Goal: Information Seeking & Learning: Learn about a topic

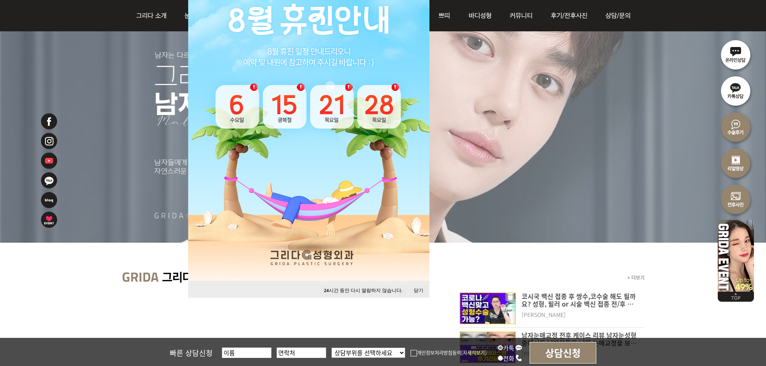
scroll to position [161, 0]
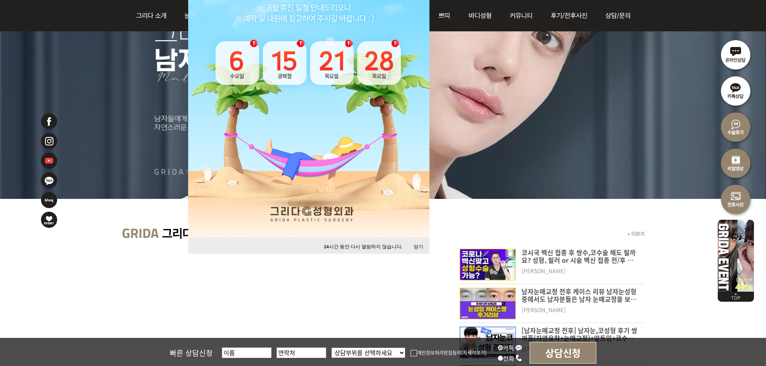
drag, startPoint x: 417, startPoint y: 246, endPoint x: 436, endPoint y: 233, distance: 22.5
click at [417, 246] on button "닫기" at bounding box center [419, 247] width 18 height 11
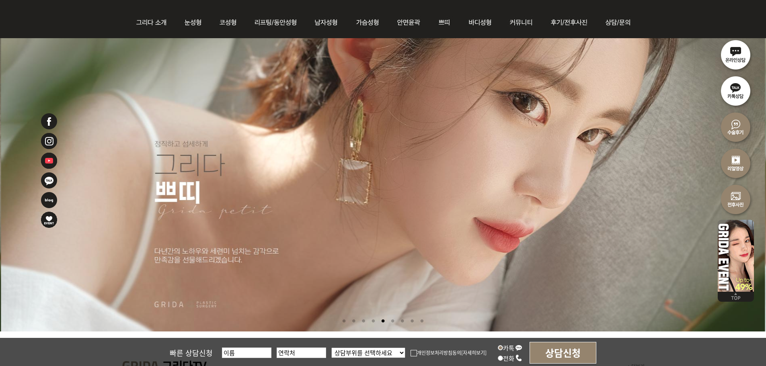
scroll to position [0, 0]
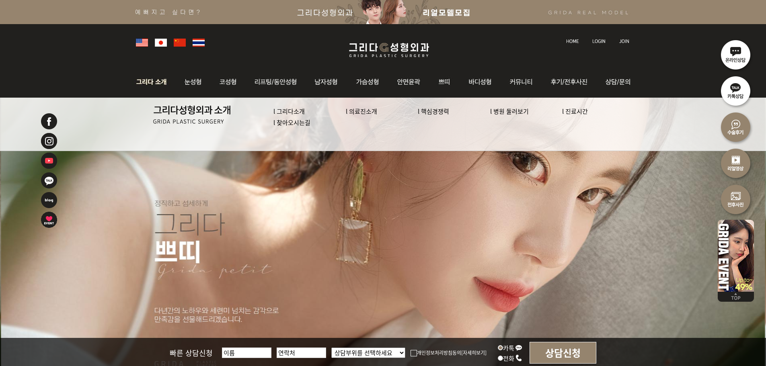
click at [358, 110] on link "l 의료진소개" at bounding box center [361, 111] width 31 height 8
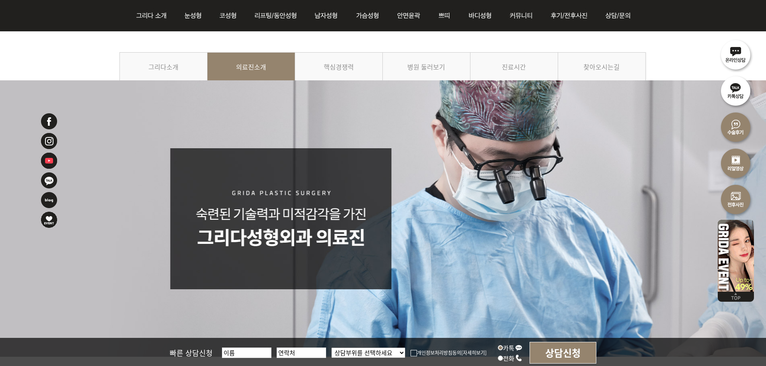
scroll to position [8, 0]
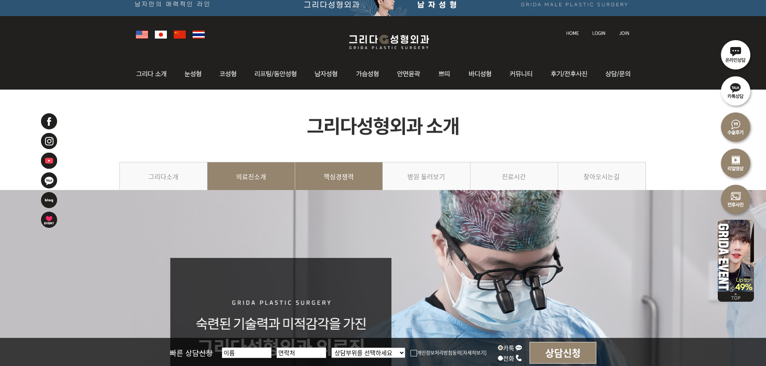
click at [341, 181] on link "핵심경쟁력" at bounding box center [339, 180] width 88 height 37
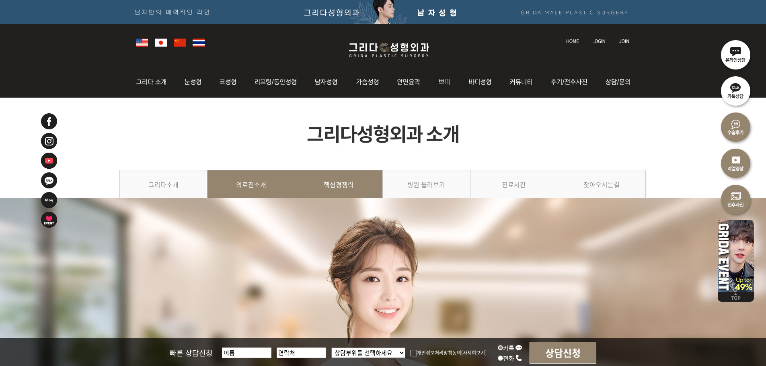
click at [241, 183] on link "의료진소개" at bounding box center [251, 188] width 88 height 37
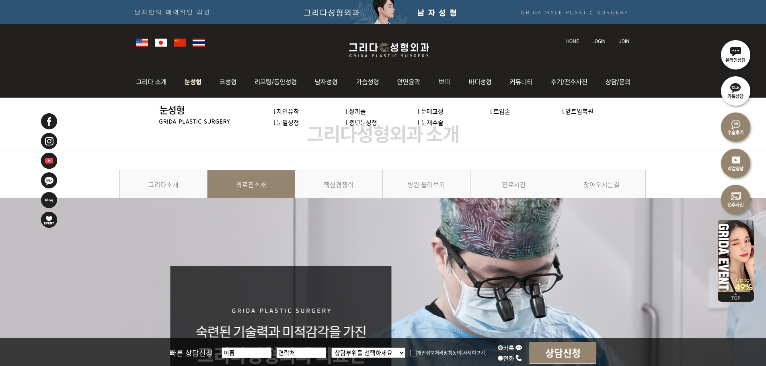
click at [286, 120] on link "l 눈밑성형" at bounding box center [286, 122] width 26 height 8
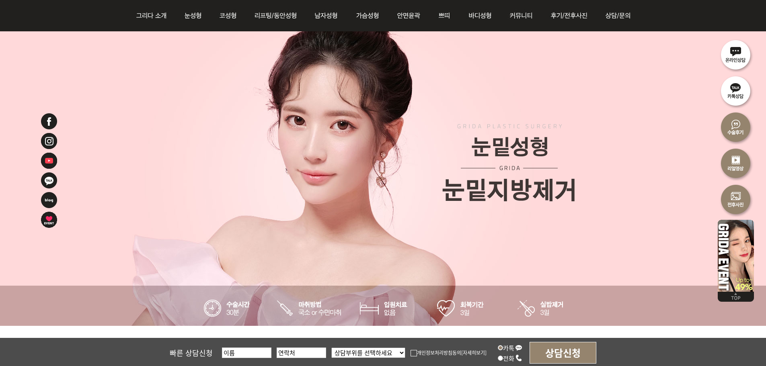
scroll to position [36, 0]
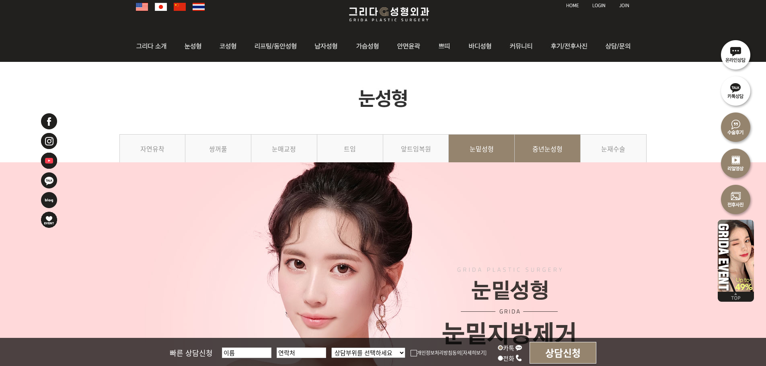
click at [549, 151] on link "중년눈성형" at bounding box center [548, 152] width 66 height 37
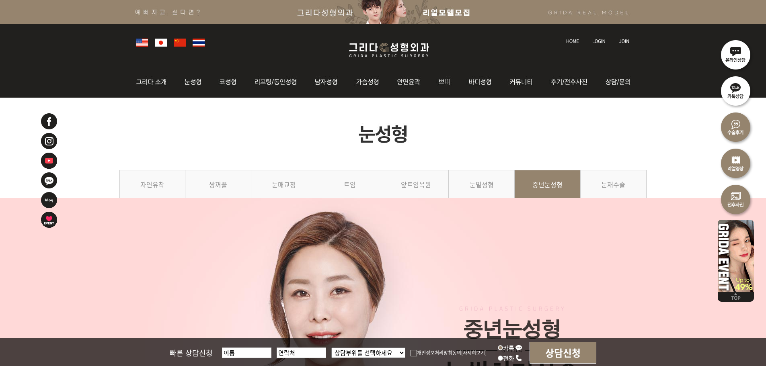
click at [601, 40] on img at bounding box center [598, 41] width 13 height 4
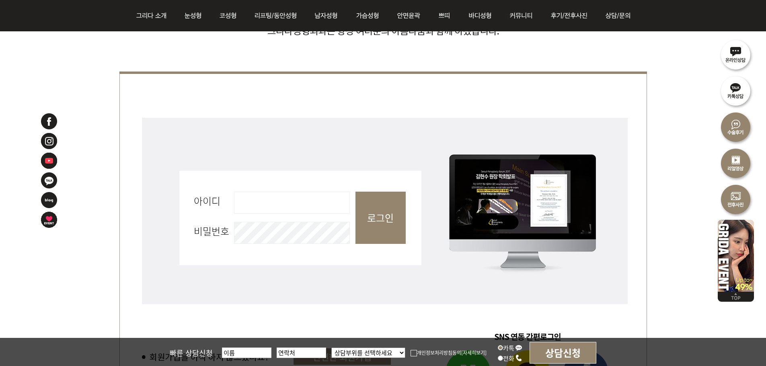
scroll to position [362, 0]
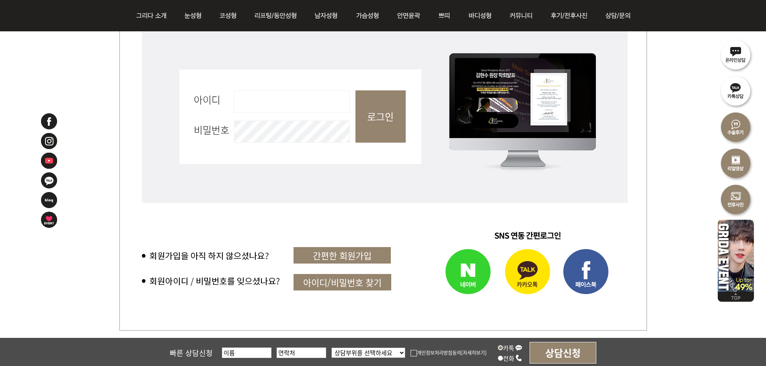
click at [275, 102] on input "아이디 필수" at bounding box center [292, 101] width 116 height 22
type input "dandi2"
click at [355, 90] on input "로그인" at bounding box center [380, 116] width 50 height 52
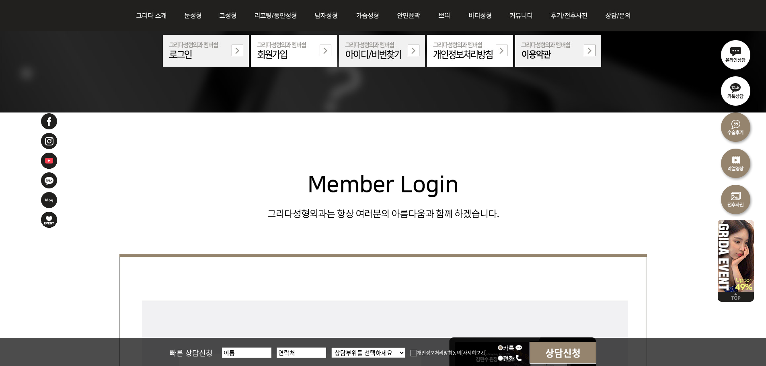
scroll to position [201, 0]
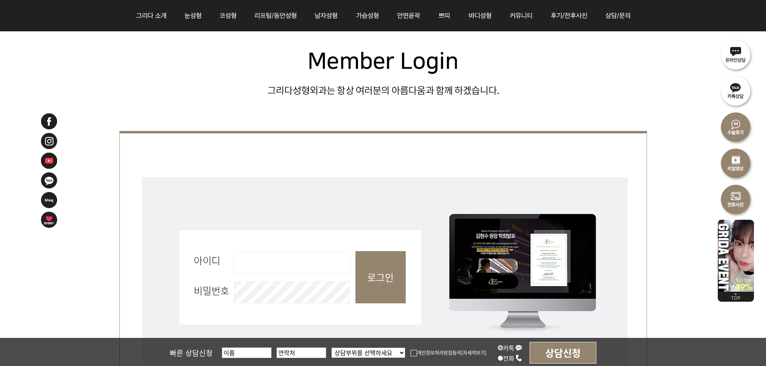
drag, startPoint x: 255, startPoint y: 257, endPoint x: 255, endPoint y: 262, distance: 5.6
click at [255, 257] on input "아이디 필수" at bounding box center [292, 262] width 116 height 22
type input "dandi2"
click at [355, 251] on input "로그인" at bounding box center [380, 277] width 50 height 52
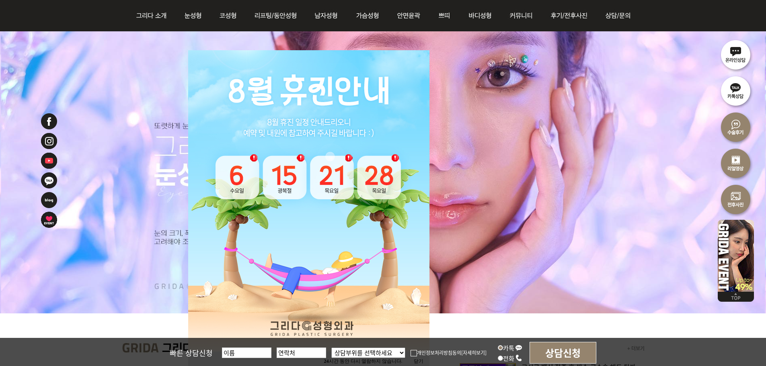
scroll to position [161, 0]
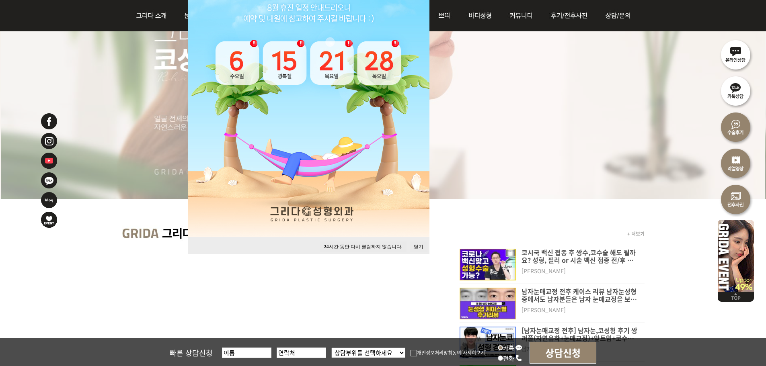
click at [415, 247] on button "닫기" at bounding box center [419, 247] width 18 height 11
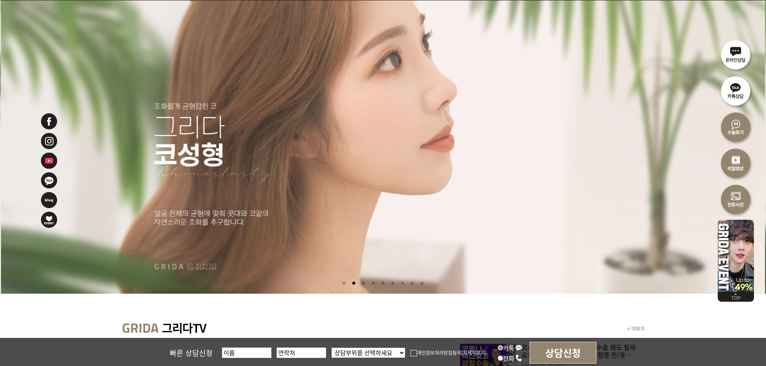
scroll to position [0, 0]
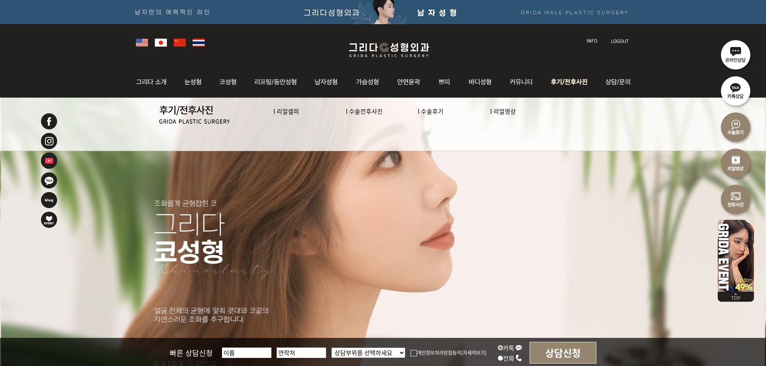
click at [564, 82] on img at bounding box center [570, 81] width 56 height 31
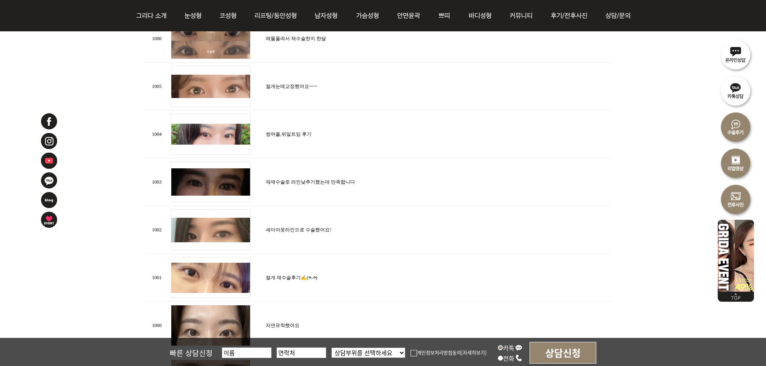
scroll to position [483, 0]
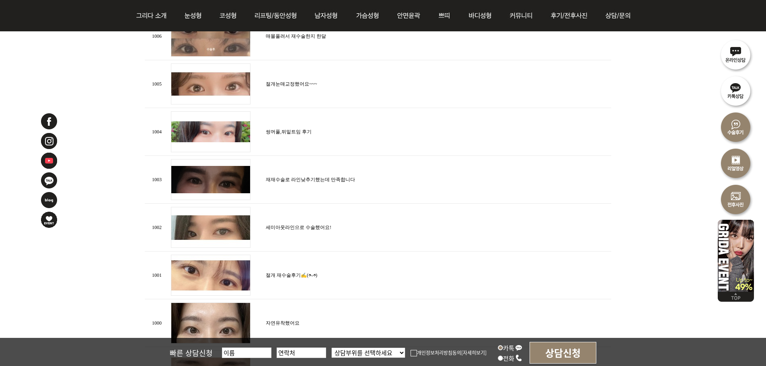
click at [282, 273] on link "절개 재수술후기✍(◔◡◔)" at bounding box center [291, 276] width 51 height 6
click at [192, 225] on img at bounding box center [211, 227] width 80 height 41
click at [309, 225] on link "세미아웃라인으로 수술했어요!" at bounding box center [299, 228] width 66 height 6
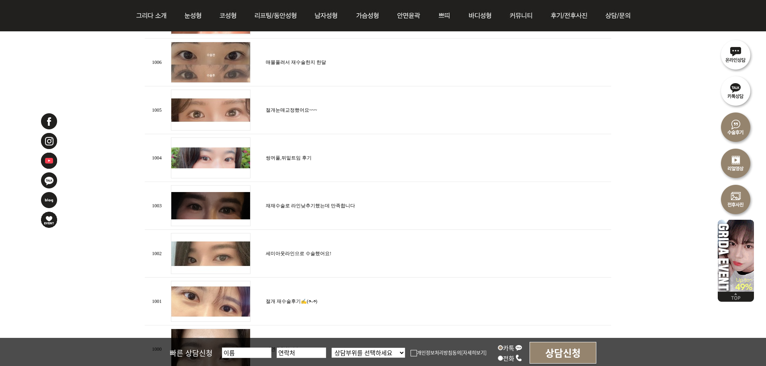
scroll to position [442, 0]
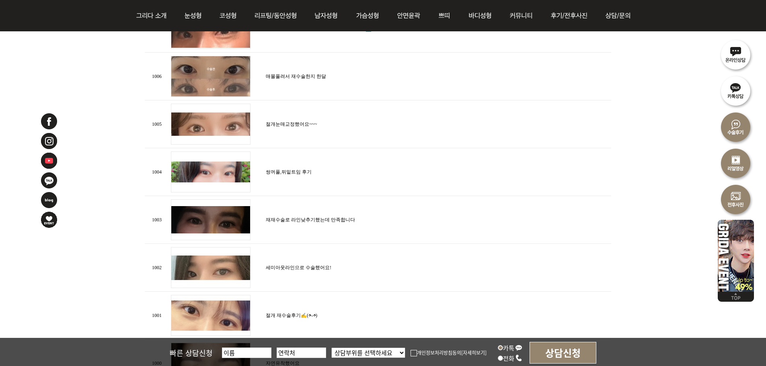
click at [281, 169] on link "쌍꺼풀,뒤밑트임 후기" at bounding box center [289, 172] width 46 height 6
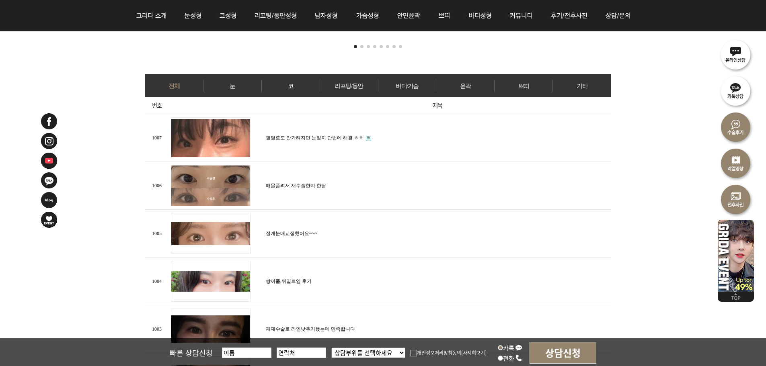
scroll to position [322, 0]
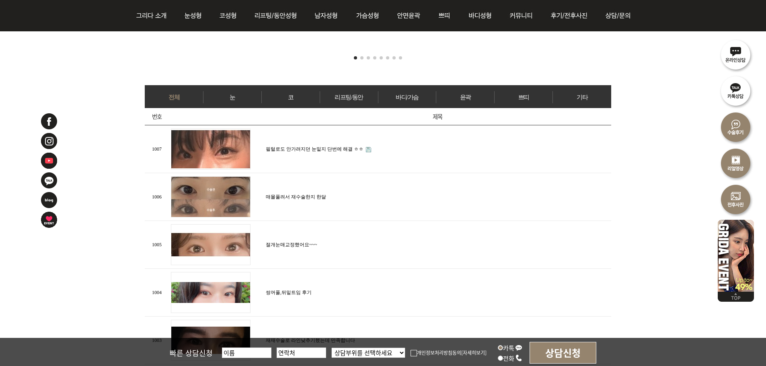
click at [275, 148] on link "필털로도 안가려지던 눈밑지 단번에 해결 ㅎㅎ" at bounding box center [315, 149] width 98 height 6
click at [232, 93] on link "눈" at bounding box center [232, 97] width 58 height 12
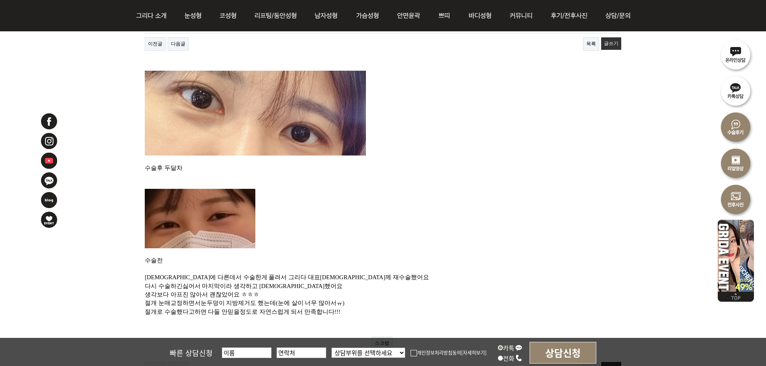
scroll to position [161, 0]
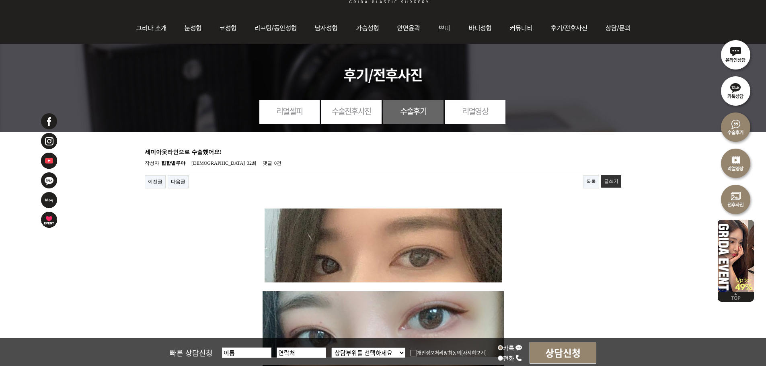
scroll to position [161, 0]
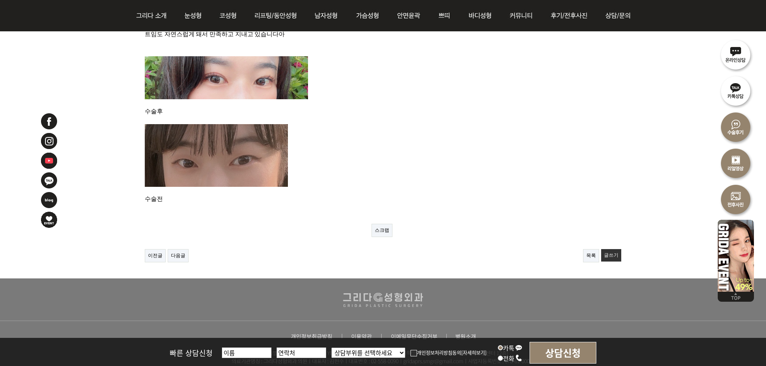
scroll to position [201, 0]
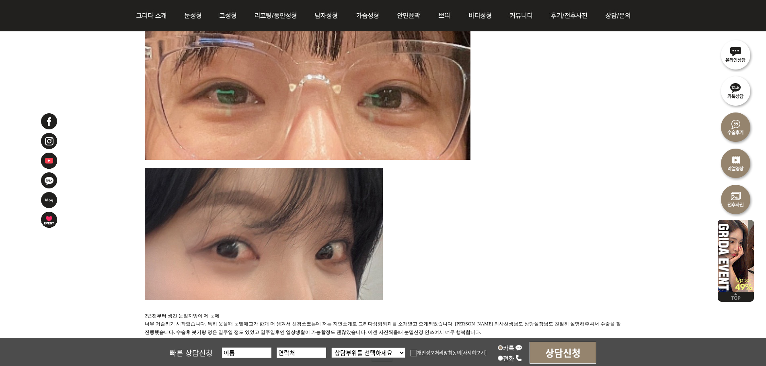
scroll to position [161, 0]
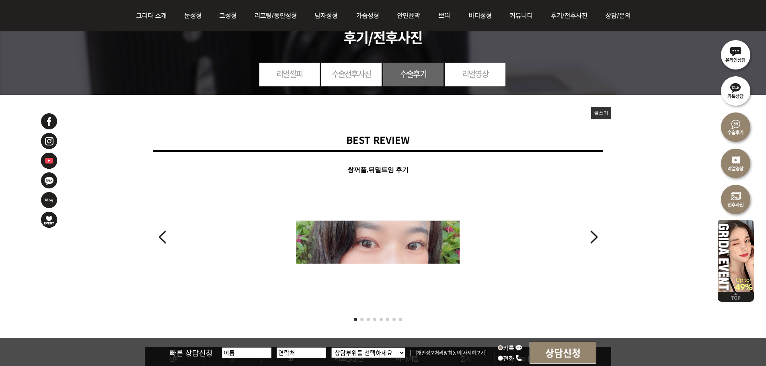
scroll to position [121, 0]
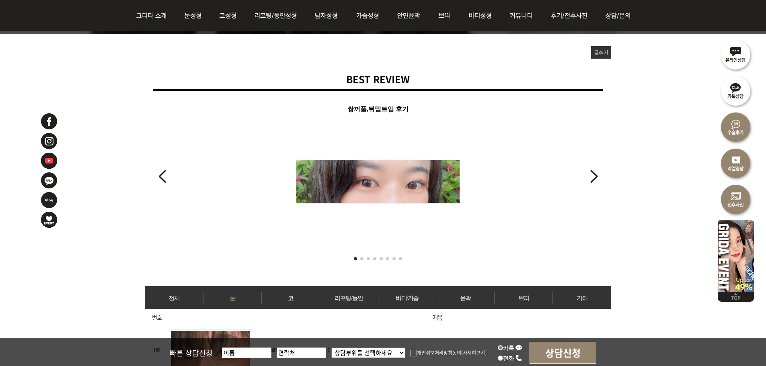
click at [594, 177] on div "Next slide" at bounding box center [593, 177] width 11 height 18
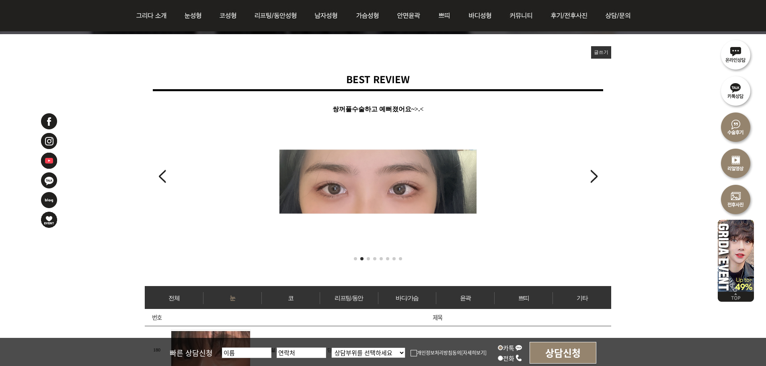
click at [594, 177] on div "Next slide" at bounding box center [593, 177] width 11 height 18
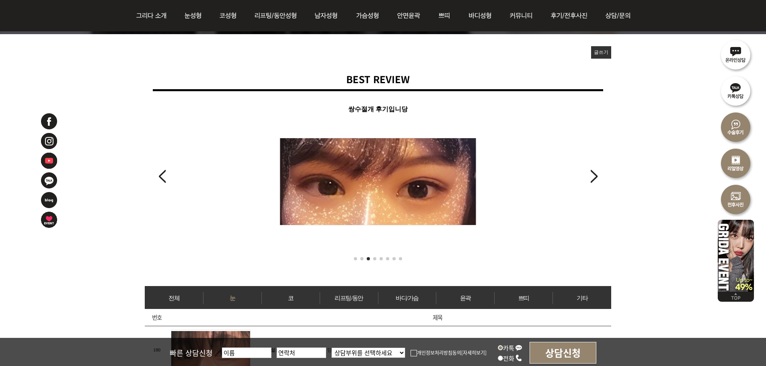
click at [594, 177] on div "Next slide" at bounding box center [593, 177] width 11 height 18
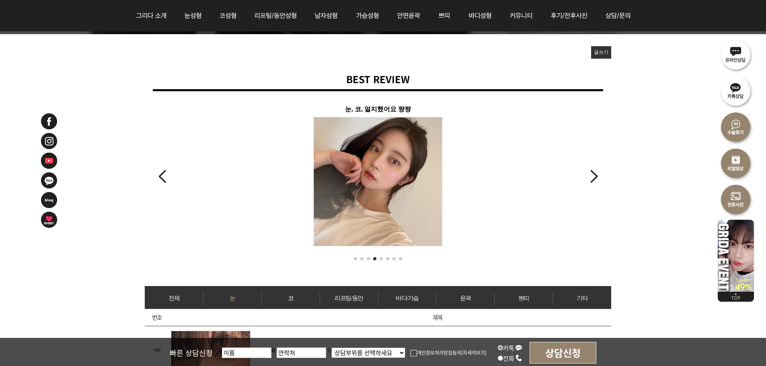
click at [596, 178] on div "Next slide" at bounding box center [593, 177] width 11 height 18
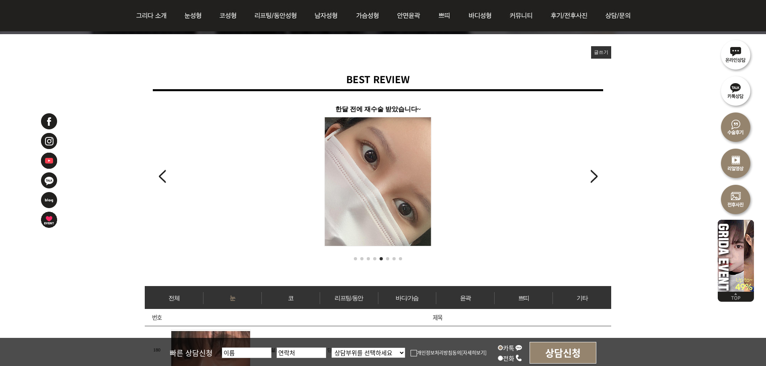
click at [596, 178] on div "Next slide" at bounding box center [593, 177] width 11 height 18
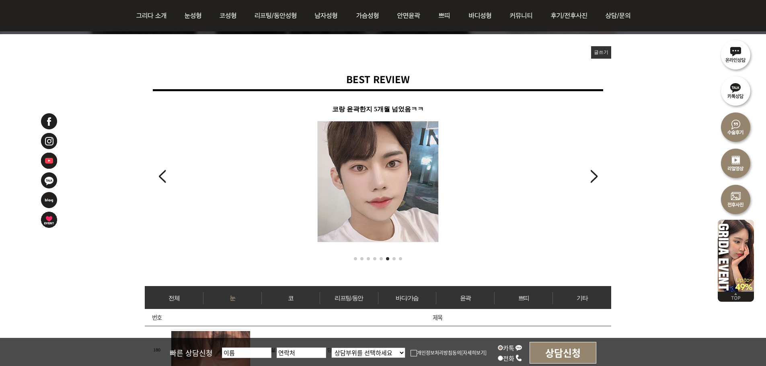
click at [596, 178] on div "Next slide" at bounding box center [593, 177] width 11 height 18
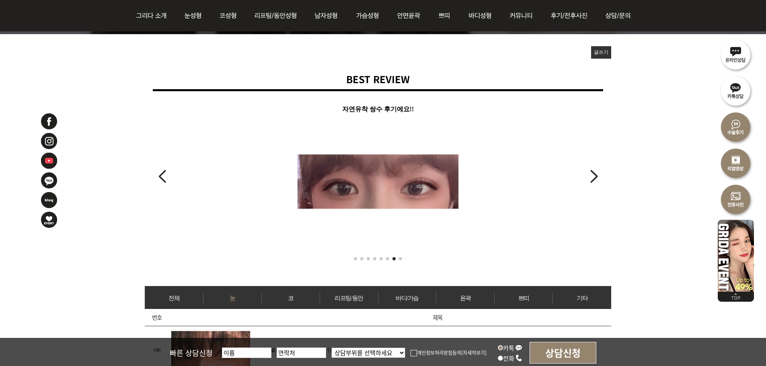
click at [596, 178] on div "Next slide" at bounding box center [593, 177] width 11 height 18
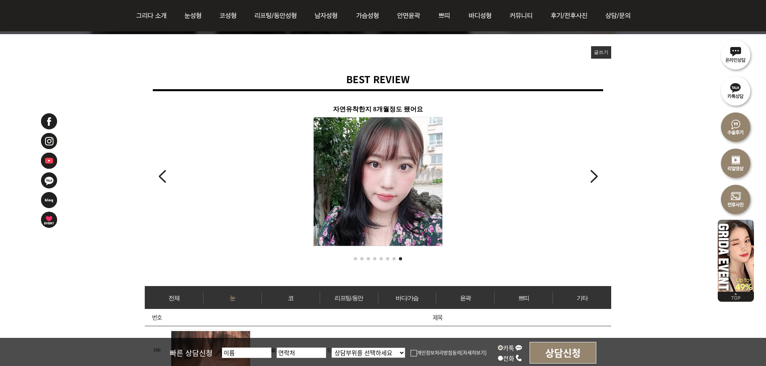
click at [596, 178] on div "Next slide" at bounding box center [593, 177] width 11 height 18
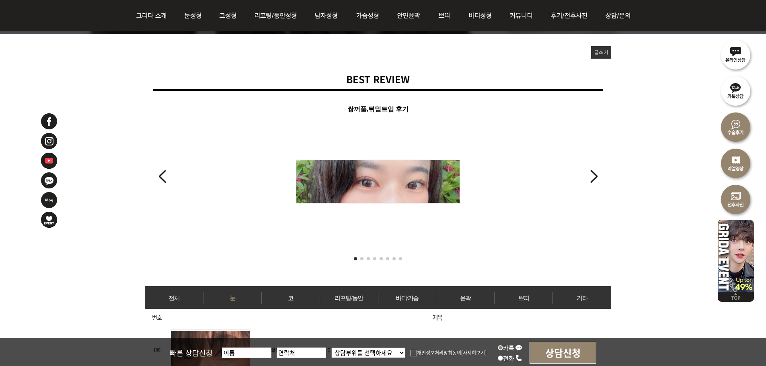
click at [596, 178] on div "Next slide" at bounding box center [593, 177] width 11 height 18
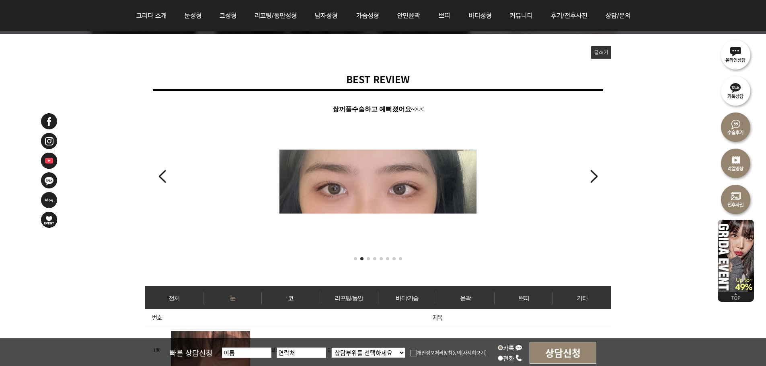
click at [596, 178] on div "Next slide" at bounding box center [593, 177] width 11 height 18
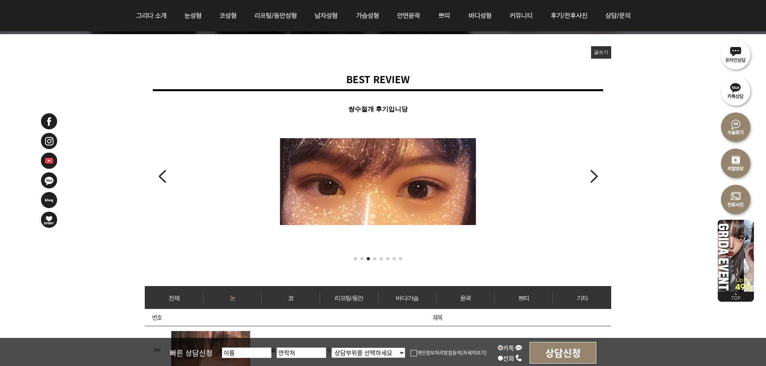
click at [162, 170] on div "Previous slide" at bounding box center [162, 177] width 11 height 18
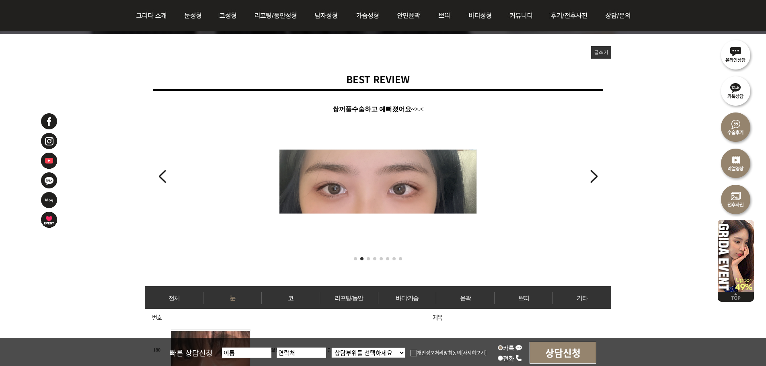
click at [593, 173] on div "Next slide" at bounding box center [593, 177] width 11 height 18
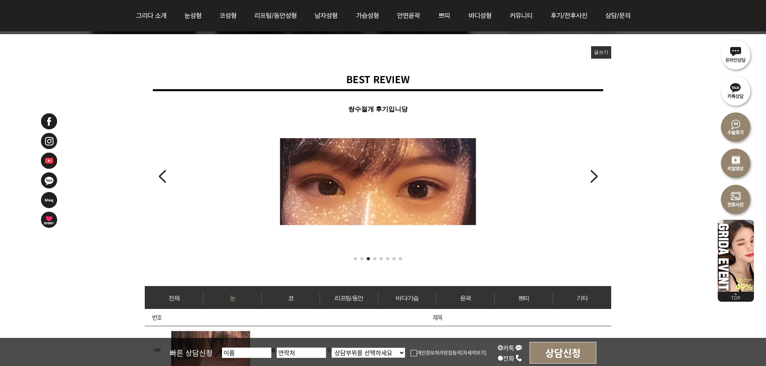
click at [593, 173] on div "Next slide" at bounding box center [593, 177] width 11 height 18
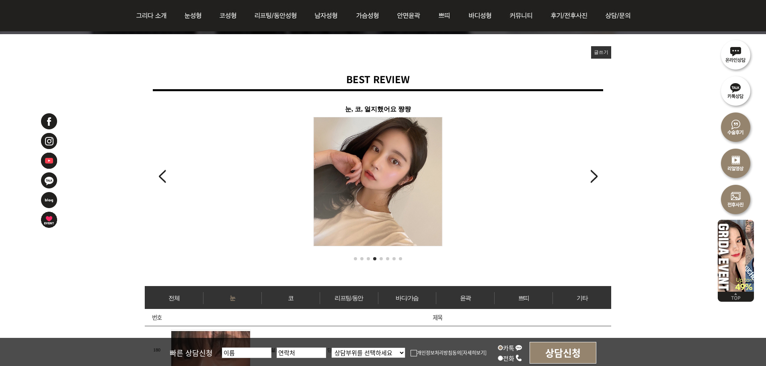
click at [596, 174] on div "Next slide" at bounding box center [593, 177] width 11 height 18
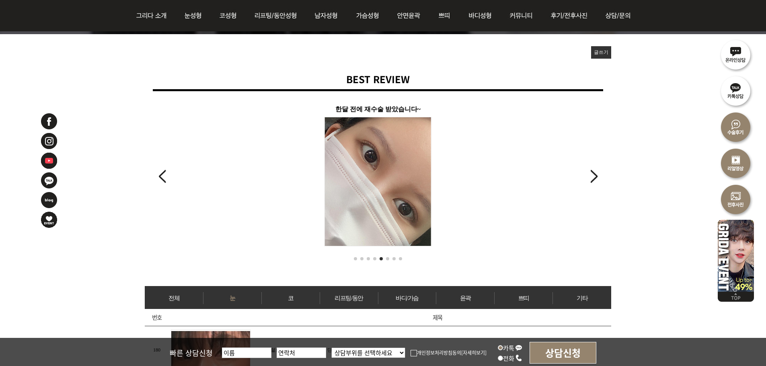
click at [595, 176] on div "Next slide" at bounding box center [593, 177] width 11 height 18
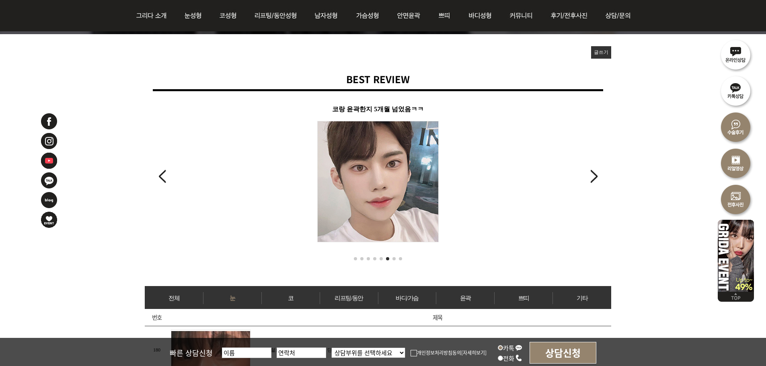
click at [595, 176] on div "Next slide" at bounding box center [593, 177] width 11 height 18
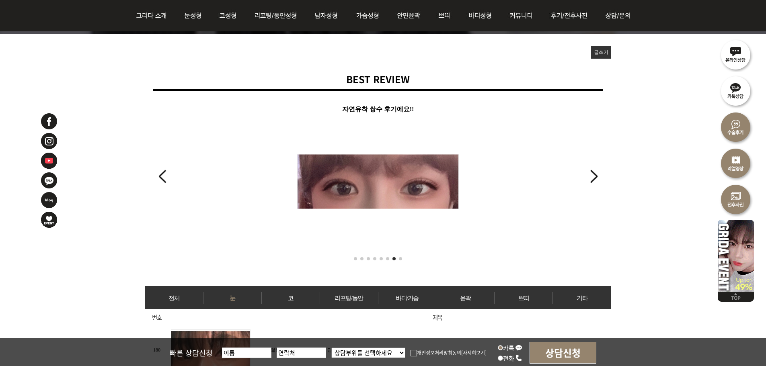
click at [595, 176] on div "Next slide" at bounding box center [593, 177] width 11 height 18
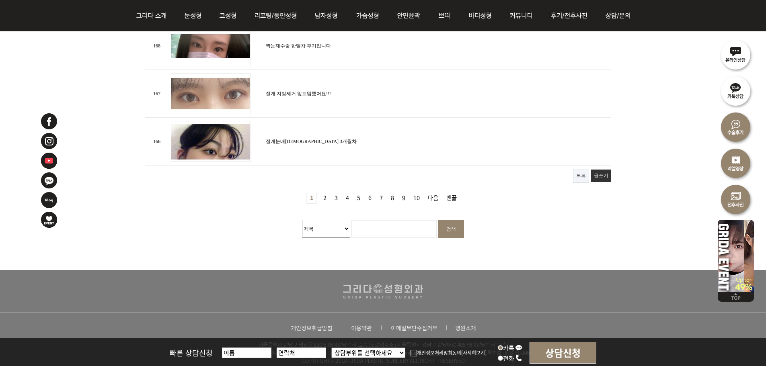
scroll to position [1052, 0]
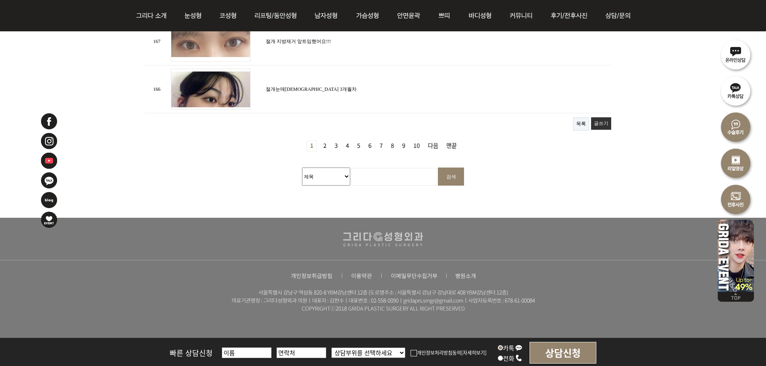
click at [415, 141] on link "10 페이지" at bounding box center [416, 146] width 13 height 10
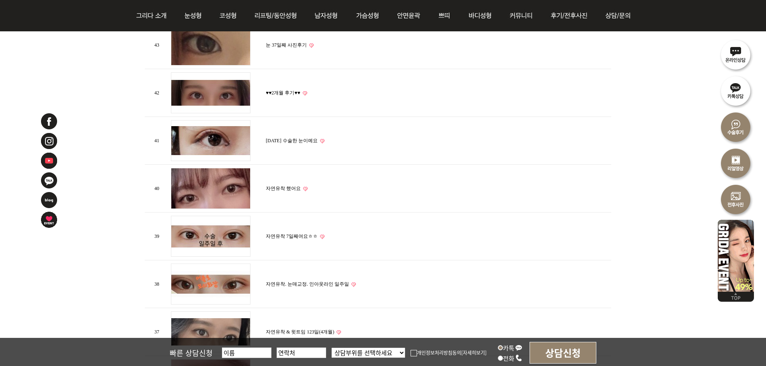
scroll to position [523, 0]
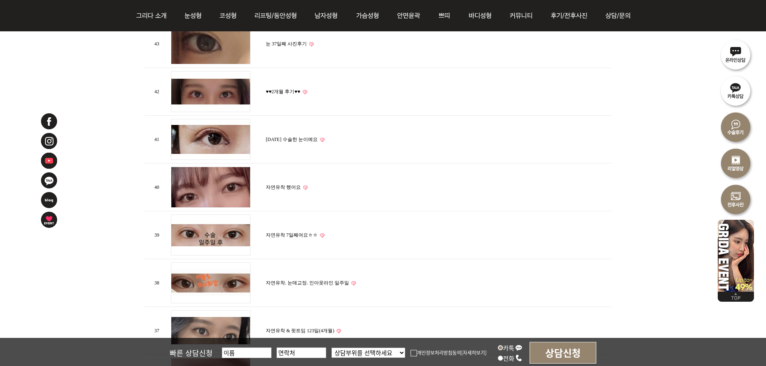
click at [278, 185] on link "자연유착 했어요" at bounding box center [283, 188] width 35 height 6
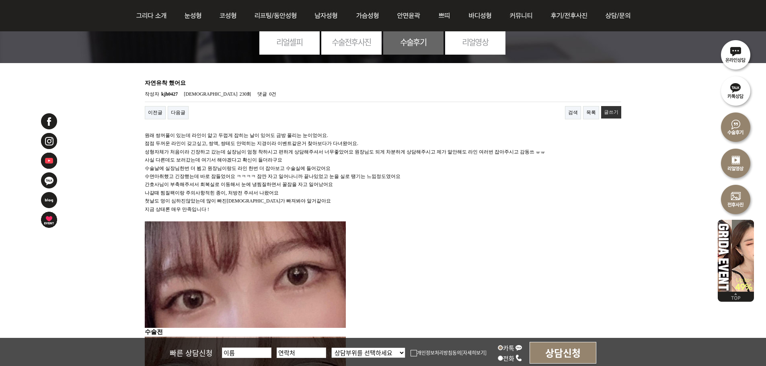
scroll to position [40, 0]
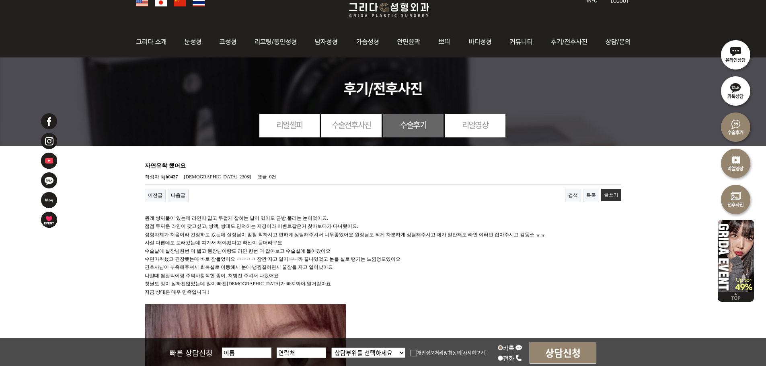
click at [347, 124] on link "수술전후사진" at bounding box center [351, 125] width 60 height 22
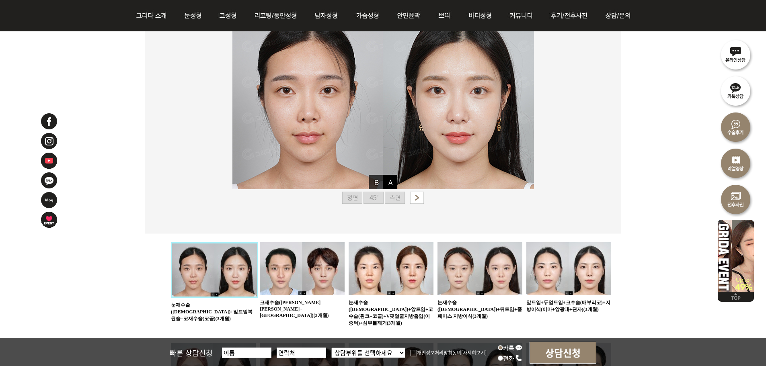
scroll to position [121, 0]
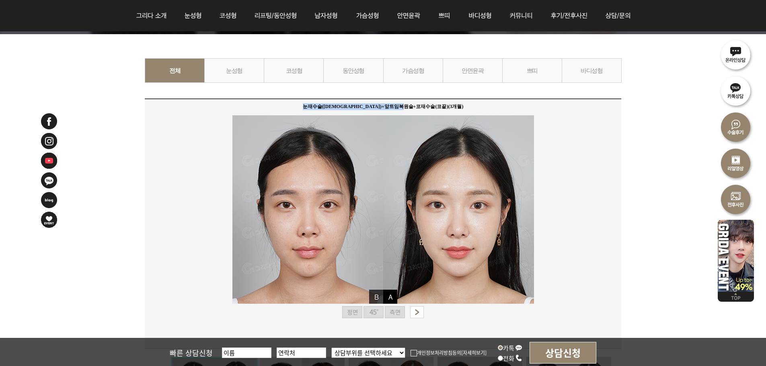
drag, startPoint x: 316, startPoint y: 106, endPoint x: 477, endPoint y: 107, distance: 161.3
click at [473, 106] on div "눈재수술([DEMOGRAPHIC_DATA])+앞트임복원술+코재수술(코끝)(3개월)" at bounding box center [383, 109] width 302 height 12
click at [484, 108] on div "눈재수술([DEMOGRAPHIC_DATA])+앞트임복원술+코재수술(코끝)(3개월)" at bounding box center [383, 109] width 302 height 12
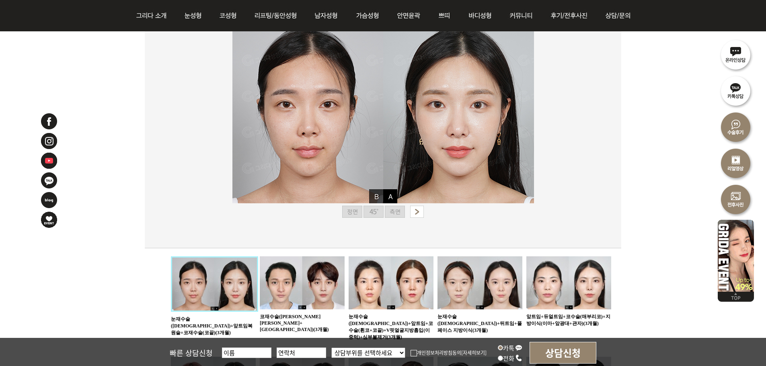
scroll to position [322, 0]
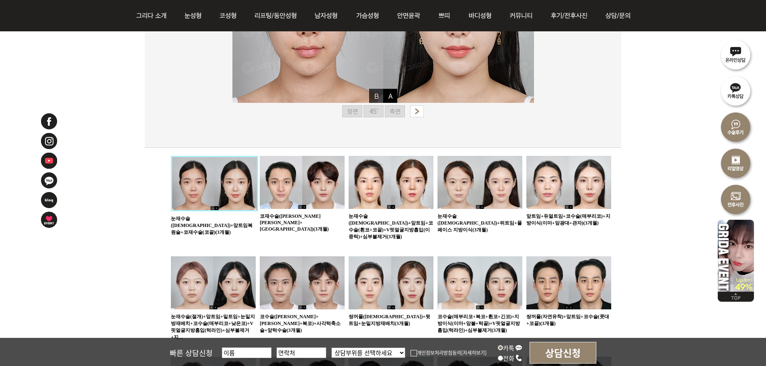
click at [400, 180] on img at bounding box center [391, 182] width 85 height 53
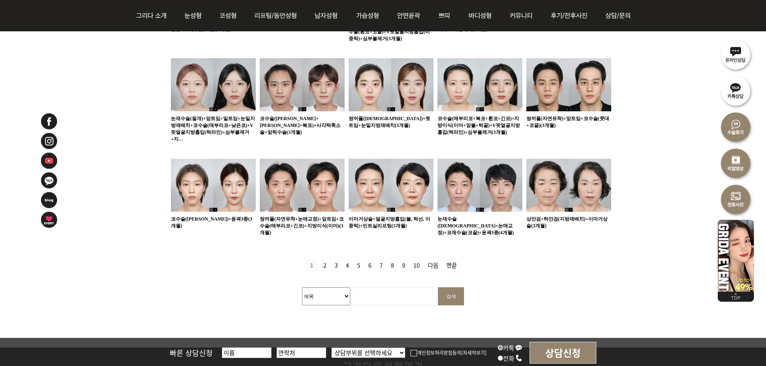
scroll to position [523, 0]
click at [325, 261] on link "2 페이지" at bounding box center [325, 266] width 10 height 10
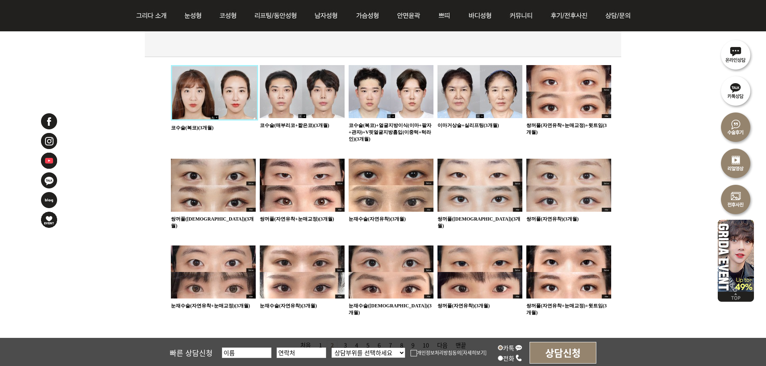
scroll to position [438, 0]
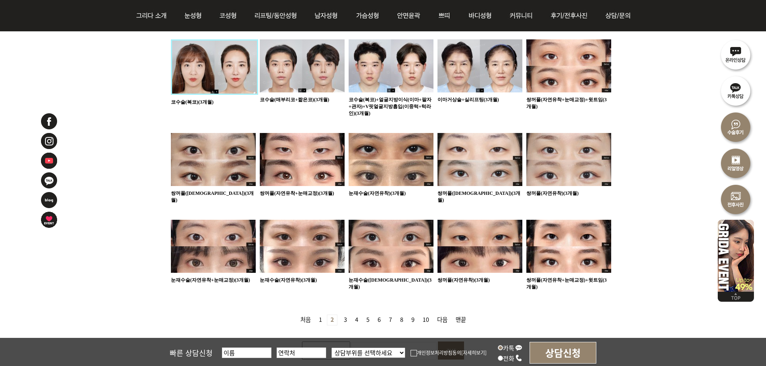
click at [573, 154] on img at bounding box center [568, 159] width 85 height 53
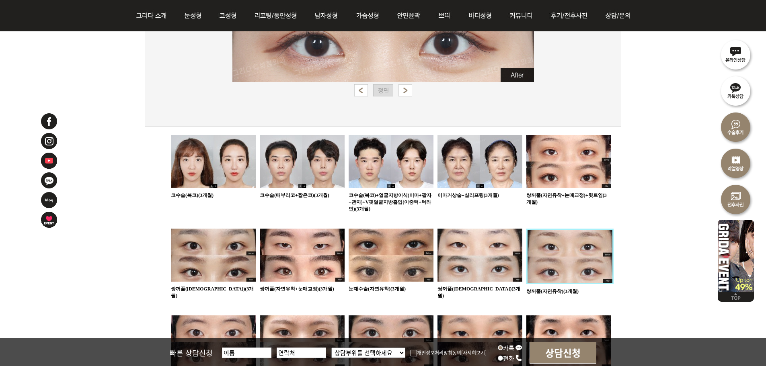
scroll to position [452, 0]
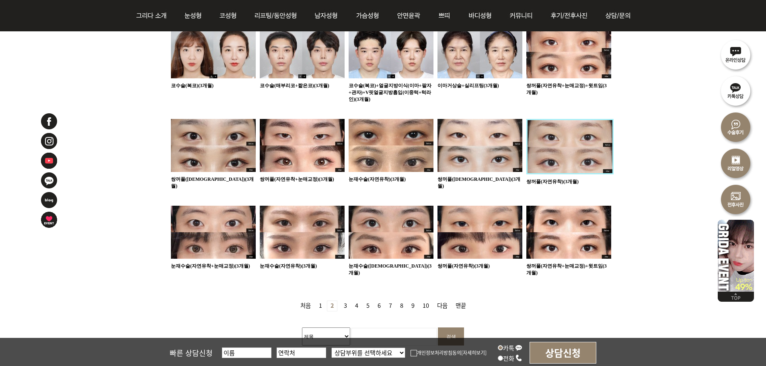
click at [305, 150] on img at bounding box center [302, 145] width 85 height 53
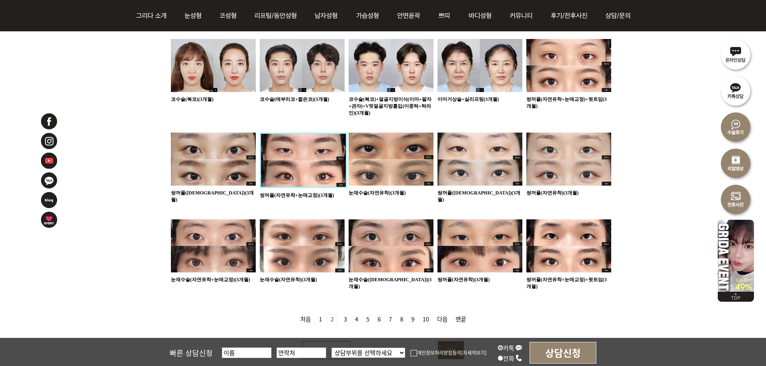
scroll to position [483, 0]
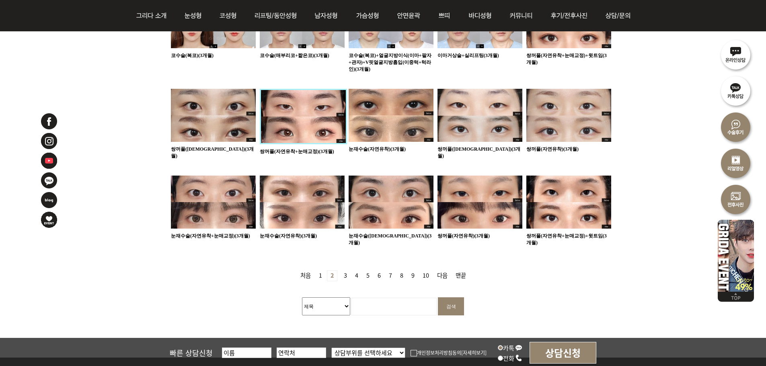
click at [411, 271] on link "9 페이지" at bounding box center [413, 276] width 10 height 10
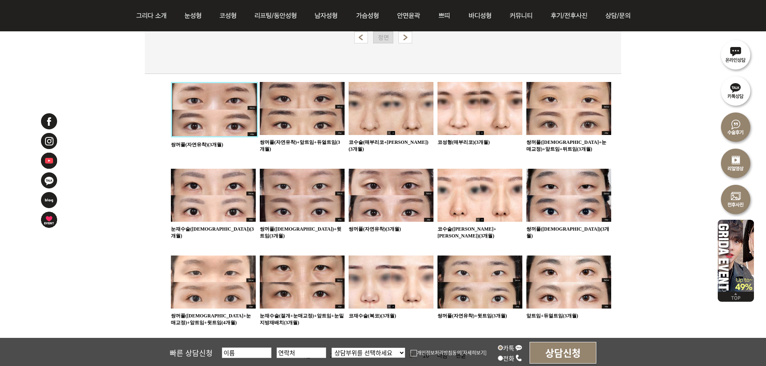
scroll to position [419, 0]
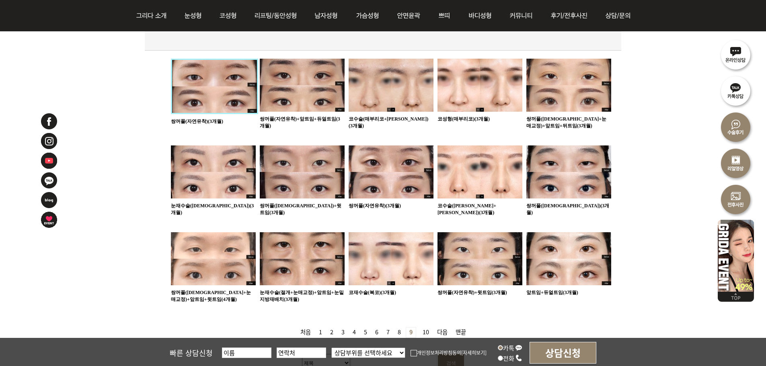
click at [553, 255] on img at bounding box center [568, 258] width 85 height 53
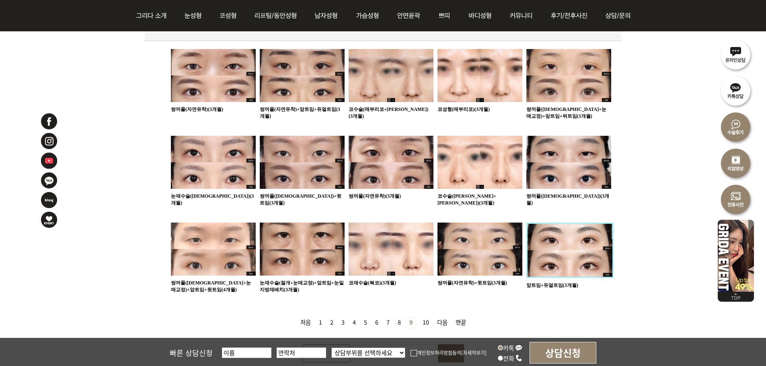
scroll to position [470, 0]
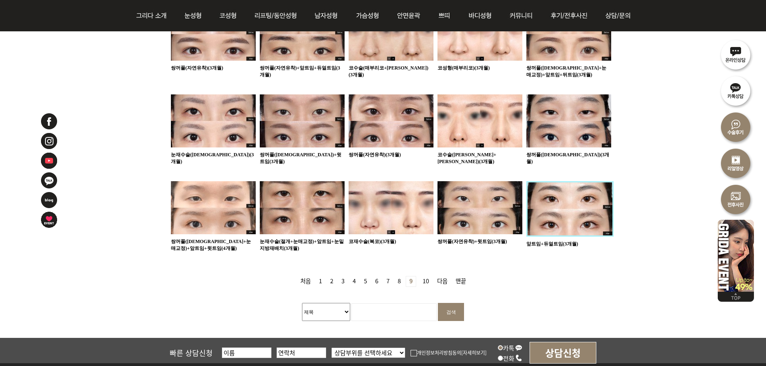
click at [381, 118] on img at bounding box center [391, 121] width 85 height 53
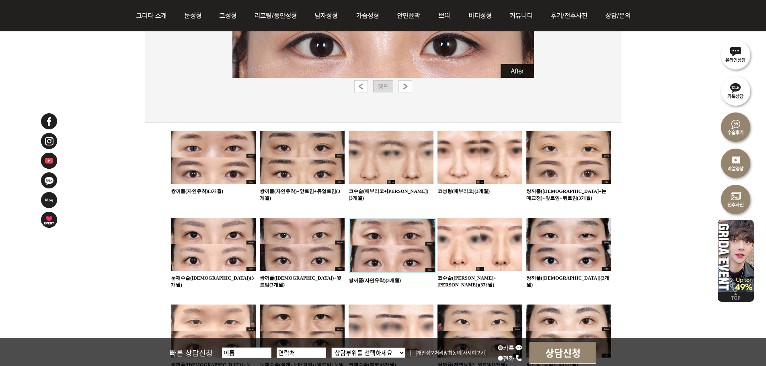
scroll to position [470, 0]
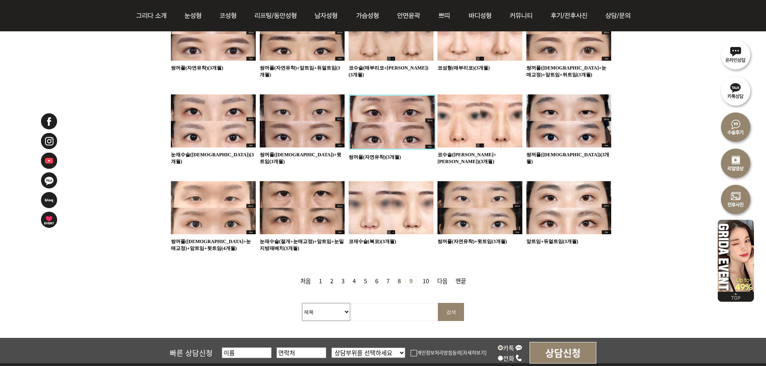
click at [298, 201] on img at bounding box center [302, 207] width 85 height 53
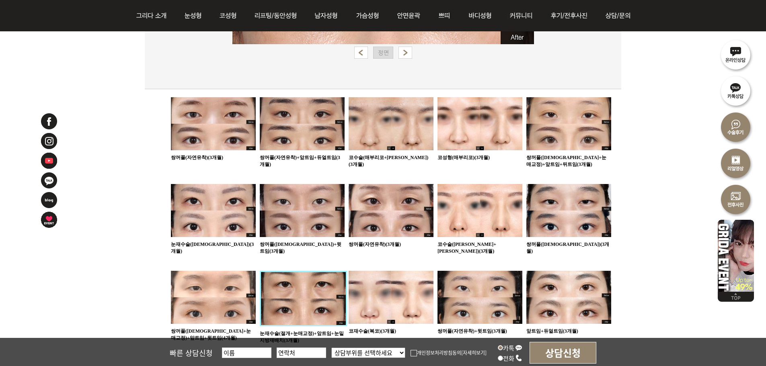
scroll to position [470, 0]
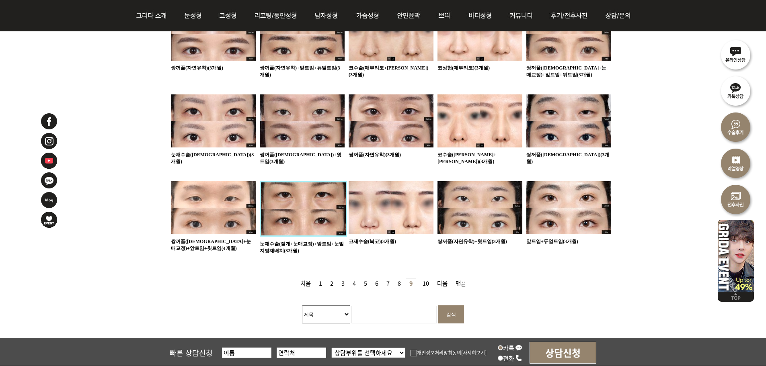
click at [444, 279] on link "다음" at bounding box center [442, 284] width 17 height 10
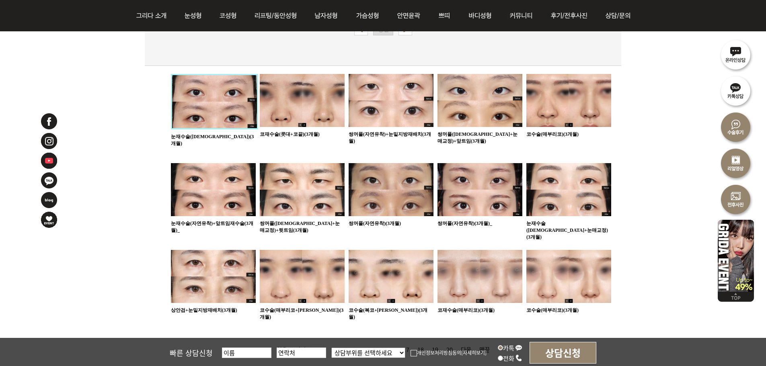
scroll to position [356, 0]
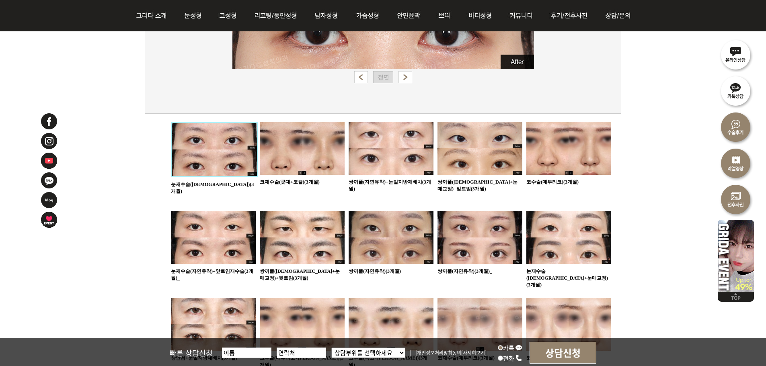
click at [299, 235] on img at bounding box center [302, 237] width 85 height 53
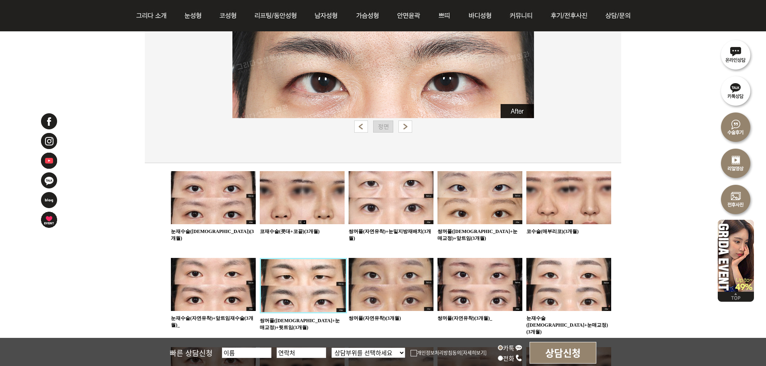
scroll to position [337, 0]
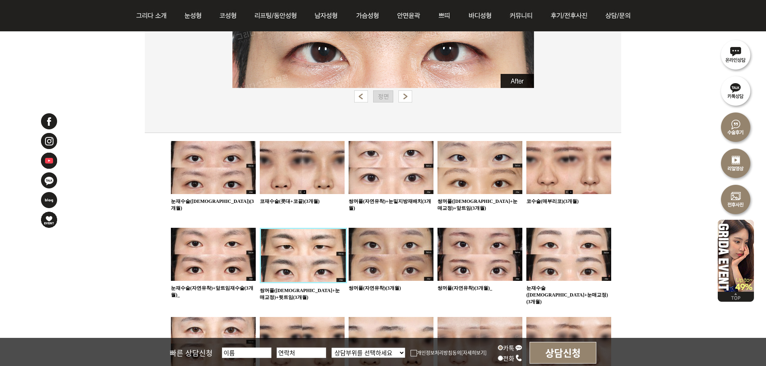
click at [470, 164] on img at bounding box center [480, 167] width 85 height 53
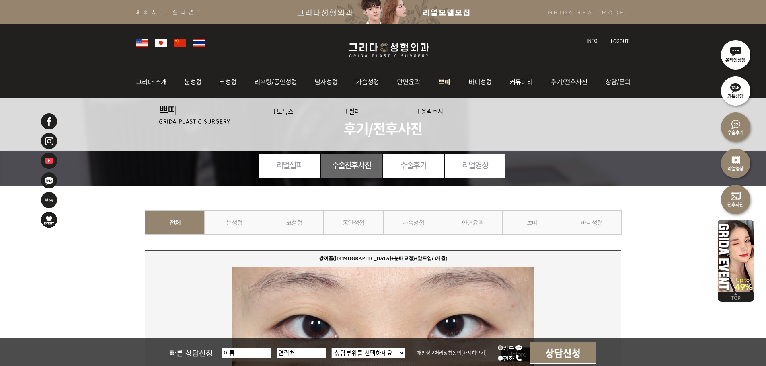
click at [438, 84] on img at bounding box center [445, 81] width 30 height 31
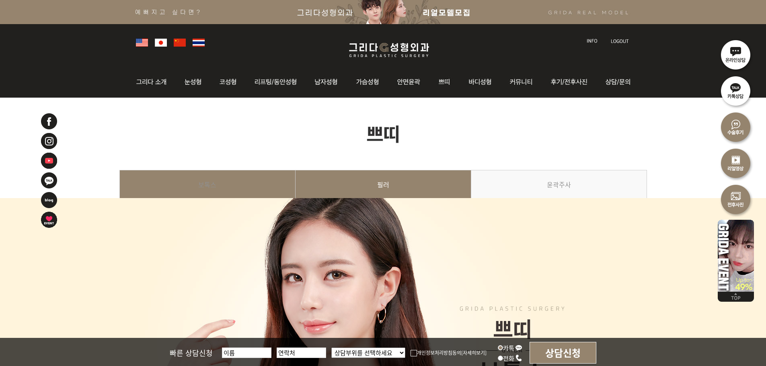
click at [374, 191] on link "필러" at bounding box center [384, 188] width 176 height 37
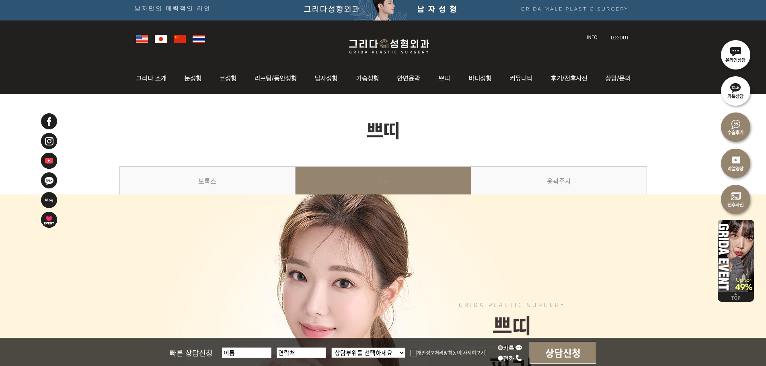
scroll to position [3, 0]
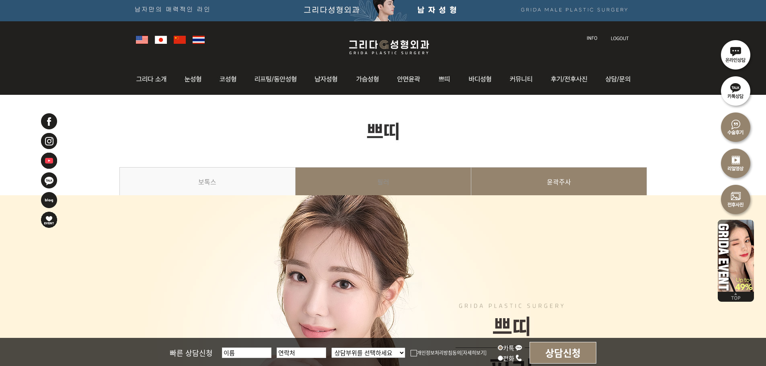
click at [560, 178] on link "윤곽주사" at bounding box center [559, 185] width 176 height 37
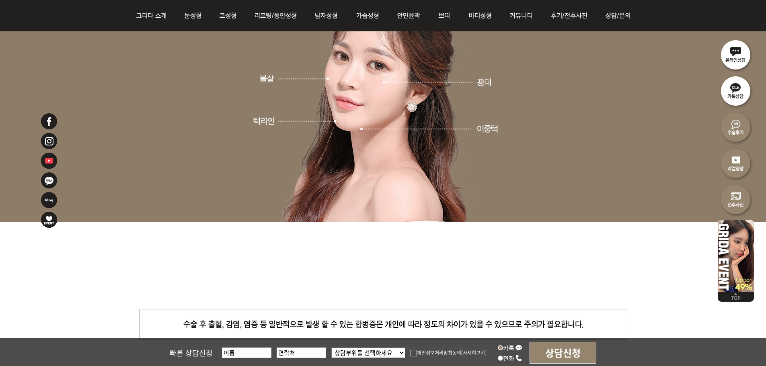
scroll to position [1542, 0]
